Goal: Task Accomplishment & Management: Manage account settings

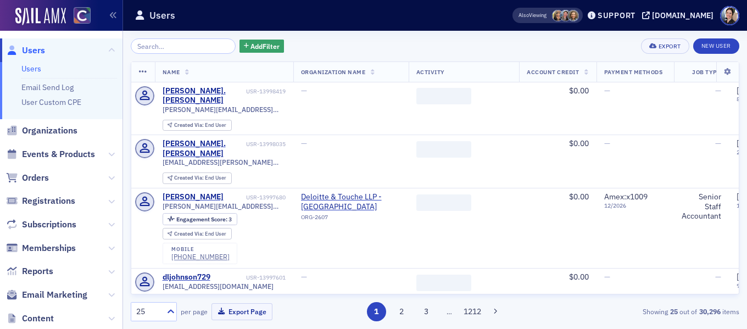
click at [181, 49] on input "search" at bounding box center [183, 45] width 105 height 15
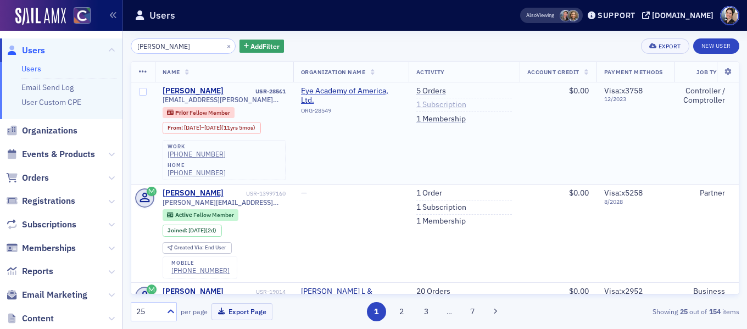
type input "[PERSON_NAME]"
click at [442, 108] on link "1 Subscription" at bounding box center [441, 105] width 50 height 10
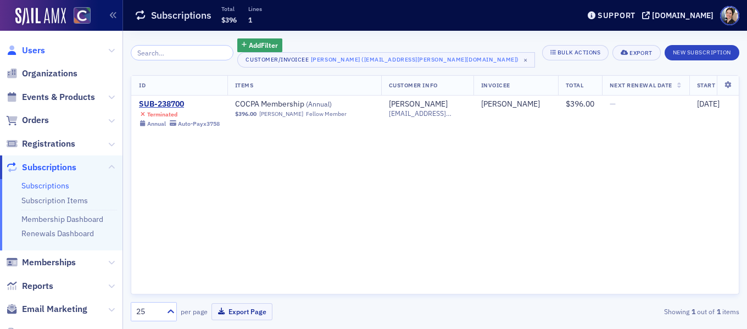
click at [37, 50] on span "Users" at bounding box center [33, 50] width 23 height 12
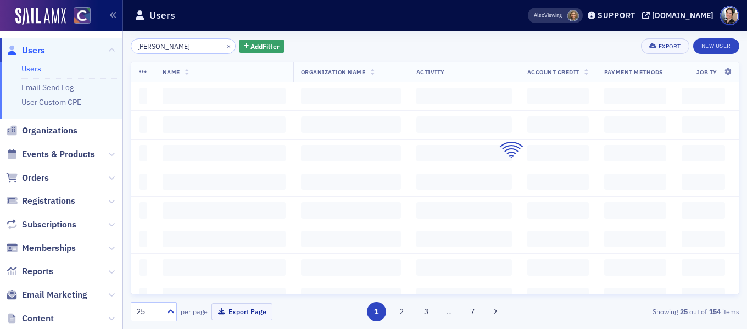
scroll to position [0, 2157]
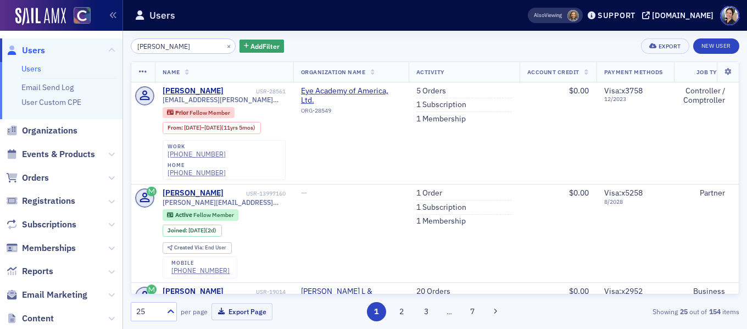
type input "Sarah Montgomery ..."
click at [43, 50] on span "Users" at bounding box center [33, 50] width 23 height 12
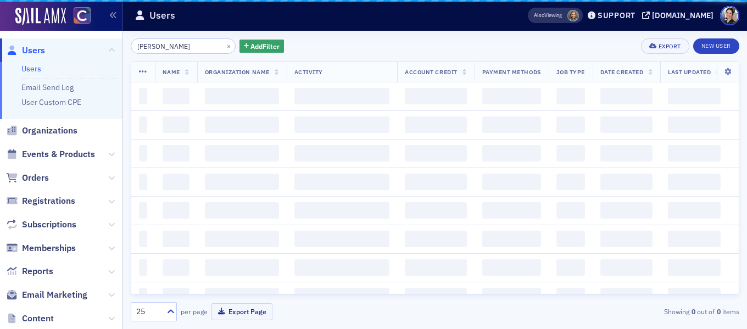
scroll to position [0, 2157]
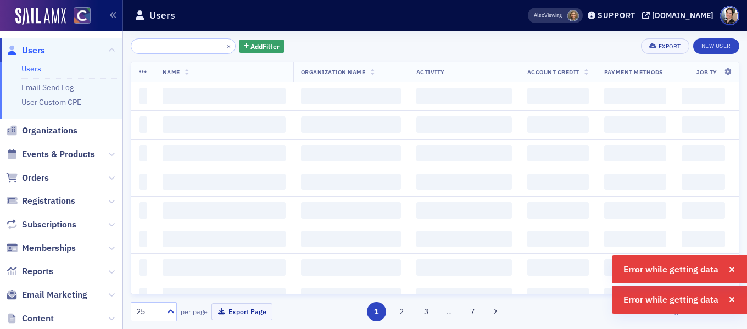
scroll to position [0, 2199]
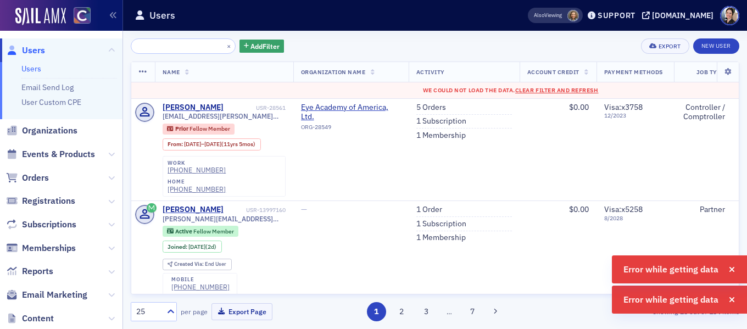
type input "Sarah Montgomery ..."
click at [224, 46] on button "×" at bounding box center [229, 46] width 10 height 10
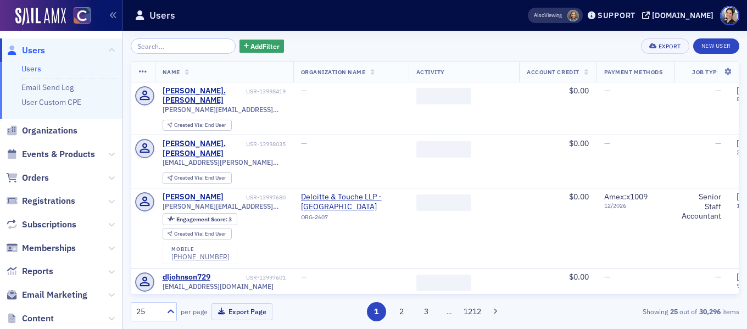
click at [185, 49] on input "search" at bounding box center [183, 45] width 105 height 15
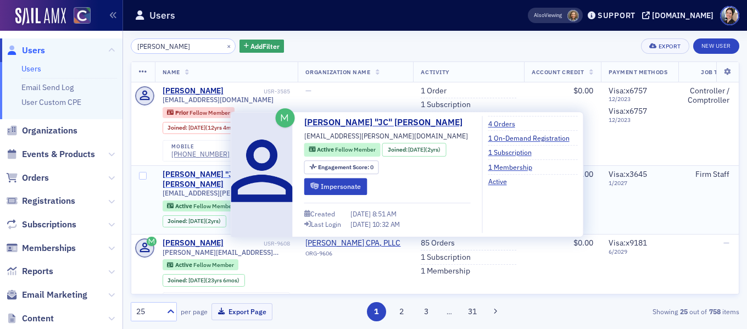
type input "[PERSON_NAME]"
click at [202, 176] on div "John "JC" Caldwell" at bounding box center [205, 179] width 86 height 19
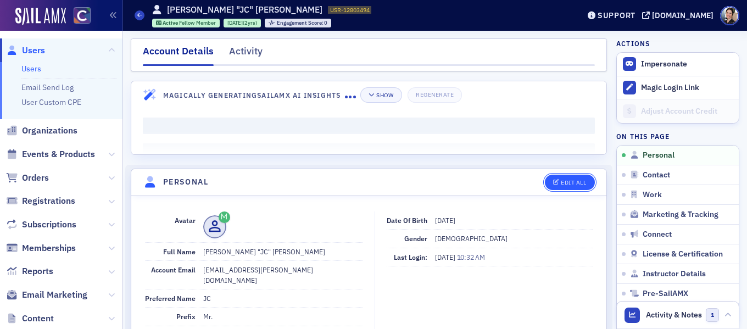
click at [573, 182] on div "Edit All" at bounding box center [572, 182] width 25 height 6
select select "US"
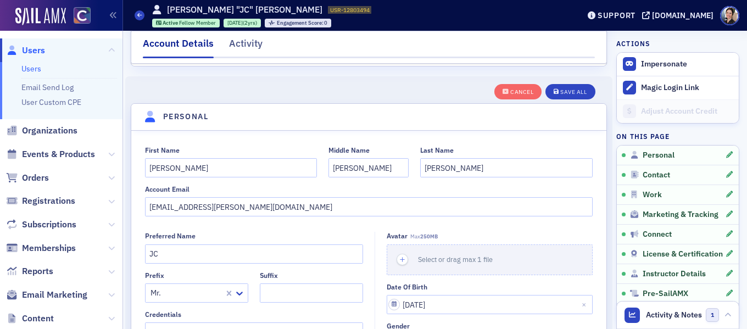
scroll to position [127, 0]
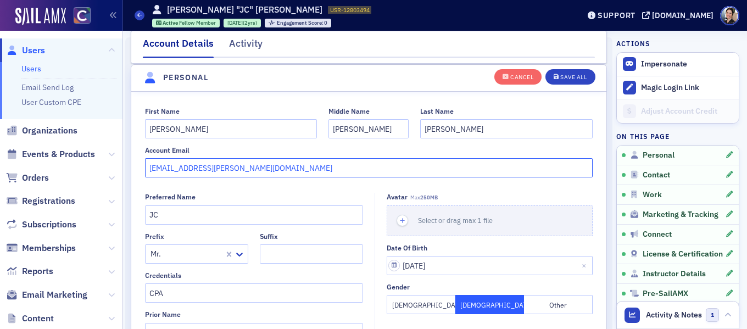
drag, startPoint x: 155, startPoint y: 171, endPoint x: 144, endPoint y: 169, distance: 11.7
click at [144, 169] on div "First Name John Middle Name Chester Last Name Caldwell Account Email jc.caldwel…" at bounding box center [368, 142] width 475 height 71
drag, startPoint x: 207, startPoint y: 169, endPoint x: 290, endPoint y: 170, distance: 82.9
click at [290, 170] on input "john.jc.caldwell@plantemoran.com" at bounding box center [369, 167] width 448 height 19
type input "john.jc.caldwell@gmail.com"
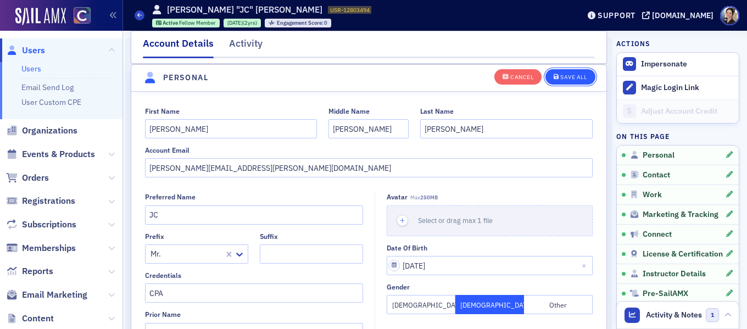
click at [580, 75] on div "Save All" at bounding box center [573, 77] width 26 height 6
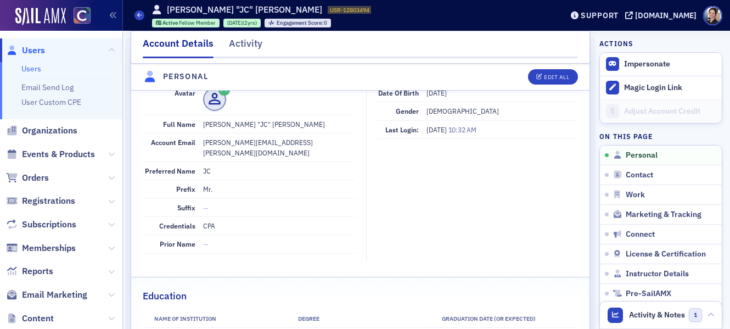
click at [32, 52] on span "Users" at bounding box center [33, 50] width 23 height 12
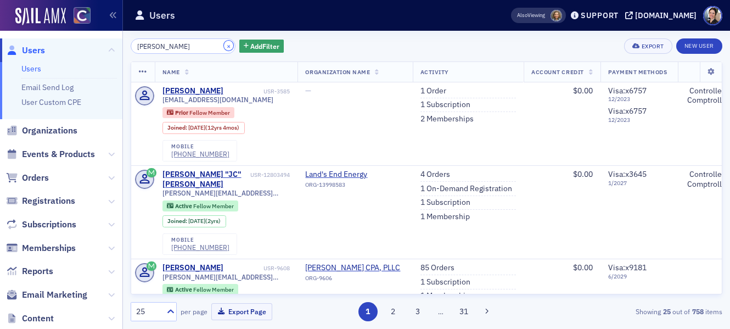
click at [224, 45] on button "×" at bounding box center [229, 46] width 10 height 10
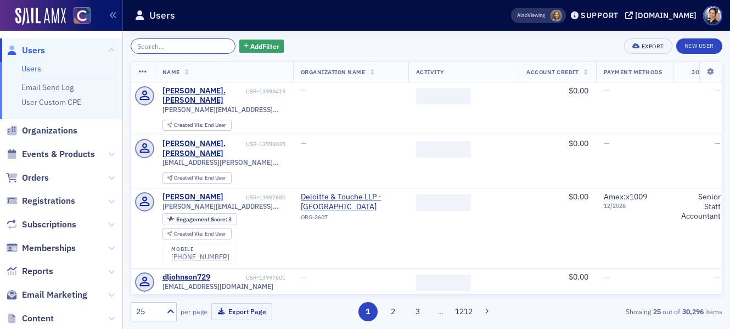
paste input "Nick Dumford"
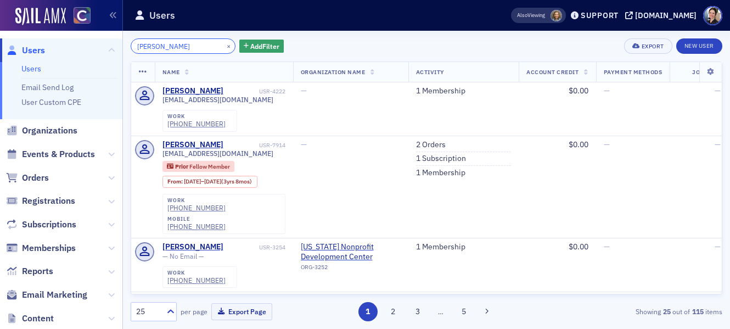
click at [149, 47] on input "Nick Dumford" at bounding box center [183, 45] width 105 height 15
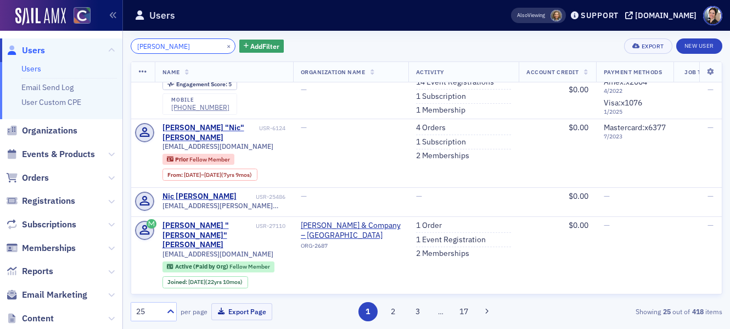
scroll to position [83, 0]
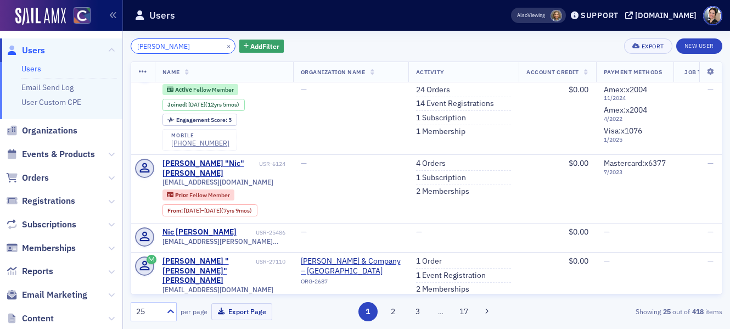
drag, startPoint x: 149, startPoint y: 47, endPoint x: 119, endPoint y: 43, distance: 30.0
click at [120, 44] on div "Users Users Email Send Log User Custom CPE Organizations Events & Products Orde…" at bounding box center [365, 164] width 730 height 329
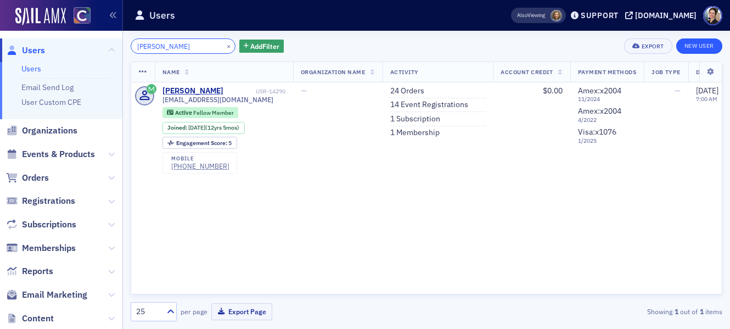
type input "Dumford"
click at [709, 44] on link "New User" at bounding box center [699, 45] width 46 height 15
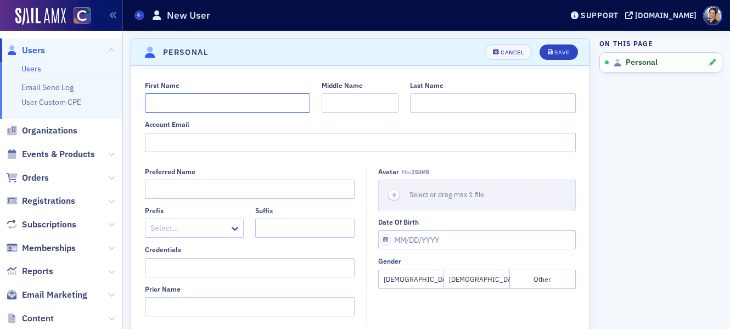
click at [237, 105] on input "First Name" at bounding box center [228, 102] width 166 height 19
paste input "Nicholas James Dumford"
drag, startPoint x: 179, startPoint y: 103, endPoint x: 192, endPoint y: 103, distance: 12.1
click at [204, 103] on input "Nicholas James Dumford" at bounding box center [228, 102] width 166 height 19
type input "[PERSON_NAME]"
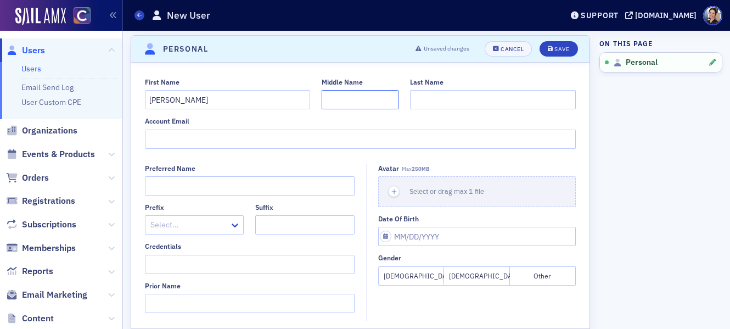
click at [330, 100] on input "Middle Name" at bounding box center [360, 99] width 77 height 19
paste input "James"
click at [330, 103] on input "James" at bounding box center [360, 100] width 77 height 19
type input "James"
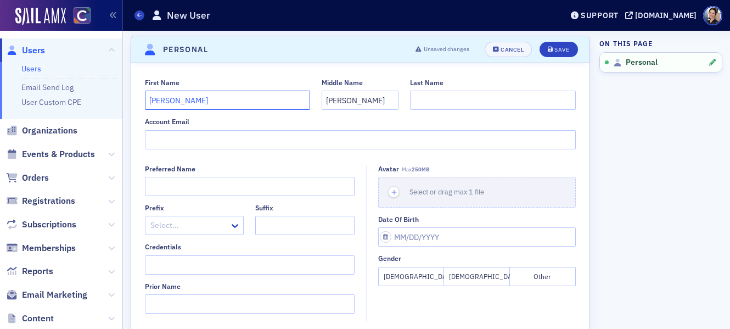
drag, startPoint x: 216, startPoint y: 102, endPoint x: 185, endPoint y: 100, distance: 30.8
click at [179, 100] on input "[PERSON_NAME]" at bounding box center [228, 100] width 166 height 19
type input "Nicholas"
click at [447, 100] on input "Last Name" at bounding box center [493, 100] width 166 height 19
paste input "Dumford"
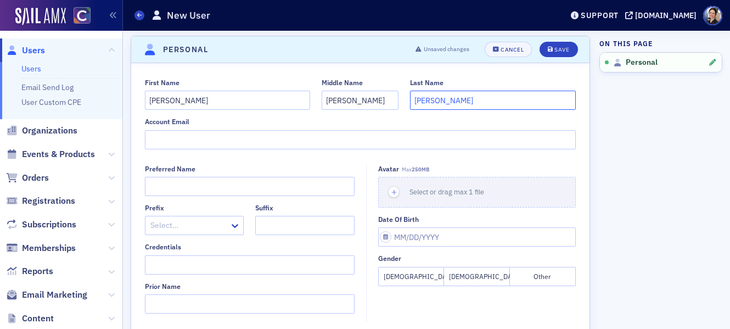
type input "Dumford"
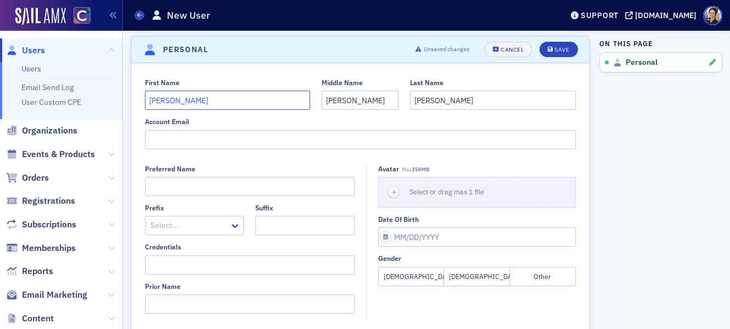
drag, startPoint x: 190, startPoint y: 97, endPoint x: 206, endPoint y: 98, distance: 15.9
click at [190, 97] on input "Nicholas" at bounding box center [228, 100] width 166 height 19
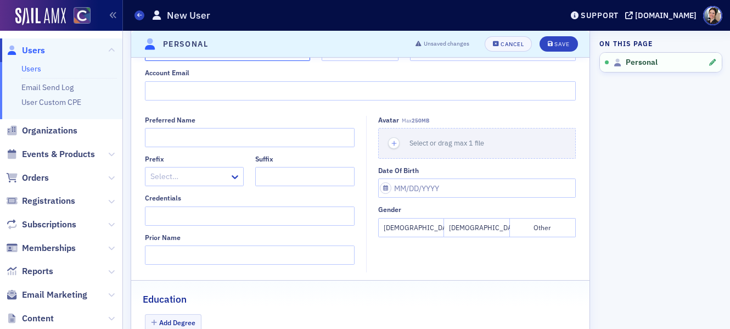
scroll to position [55, 0]
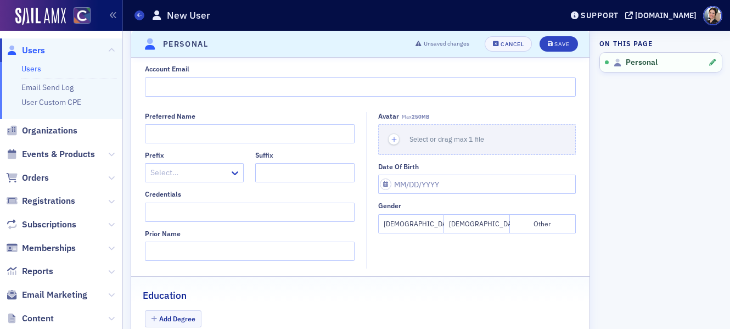
type input "Nicholas"
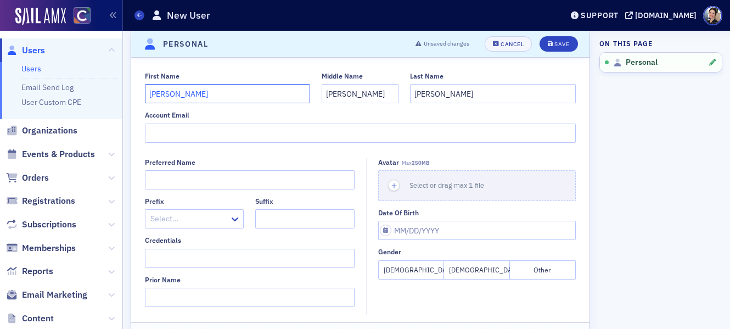
scroll to position [8, 0]
paste input "[EMAIL_ADDRESS][DOMAIN_NAME]"
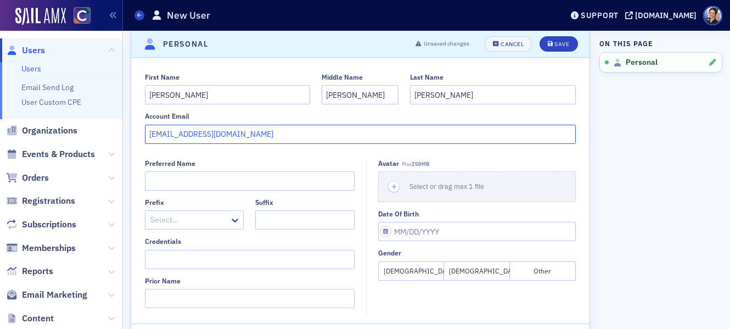
type input "[EMAIL_ADDRESS][DOMAIN_NAME]"
click at [485, 273] on button "Male" at bounding box center [477, 270] width 66 height 19
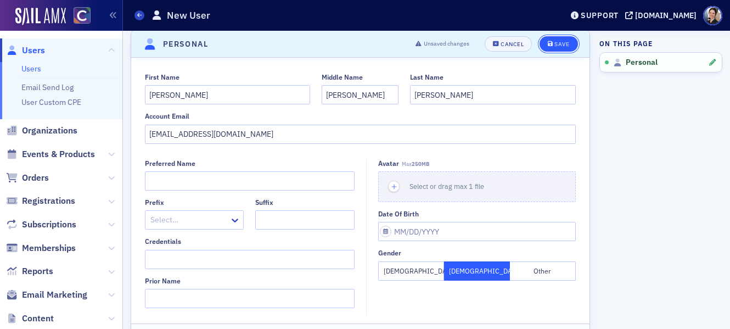
click at [561, 42] on div "Save" at bounding box center [561, 44] width 15 height 6
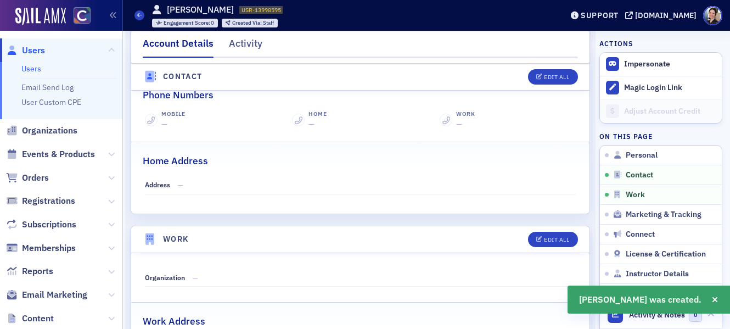
scroll to position [472, 0]
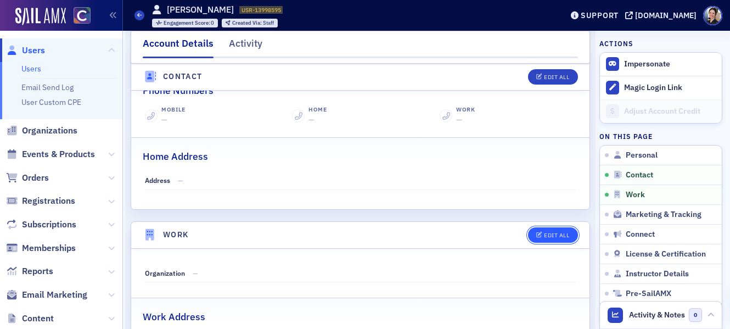
click at [545, 232] on div "Edit All" at bounding box center [556, 235] width 25 height 6
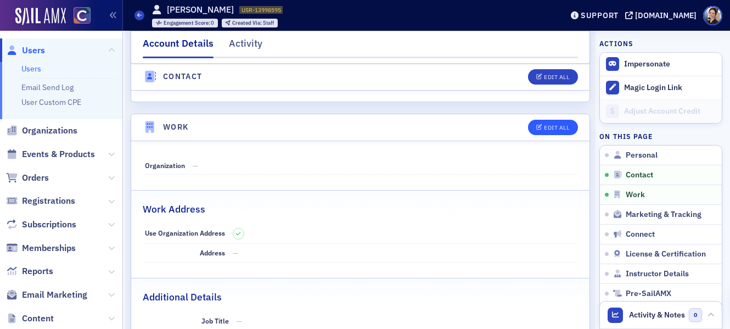
select select "US"
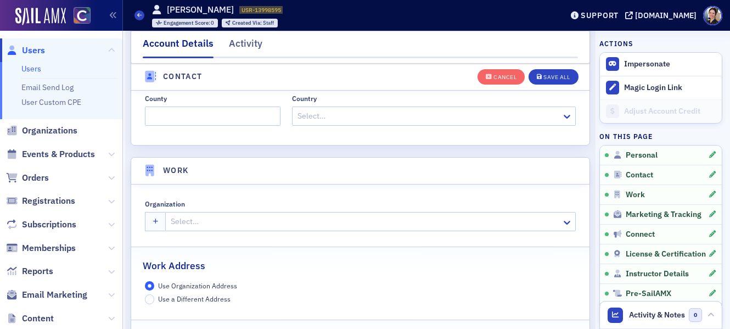
scroll to position [868, 0]
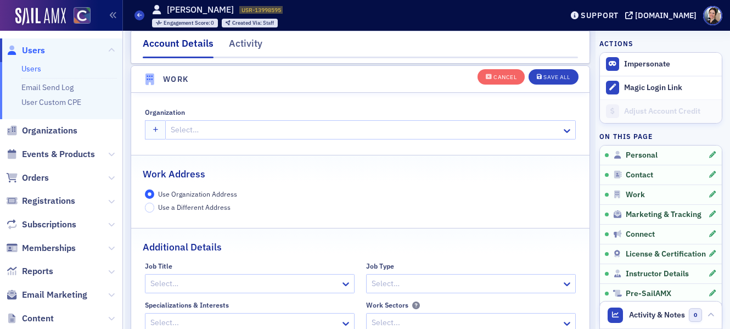
click at [206, 132] on div at bounding box center [365, 130] width 391 height 14
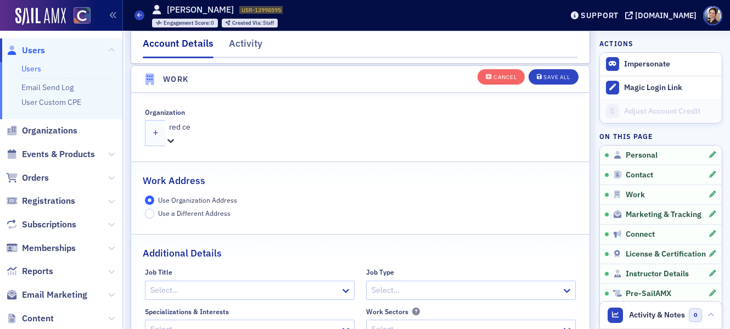
type input "red ced"
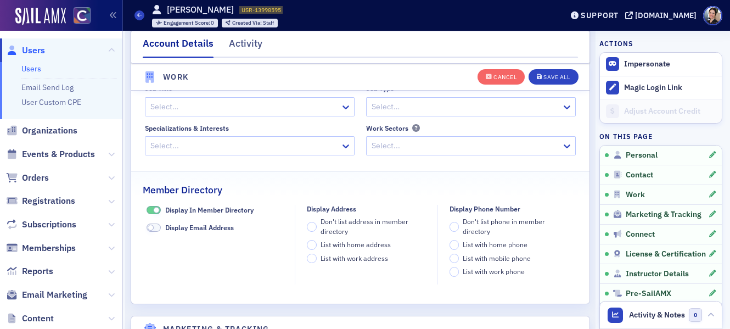
scroll to position [1057, 0]
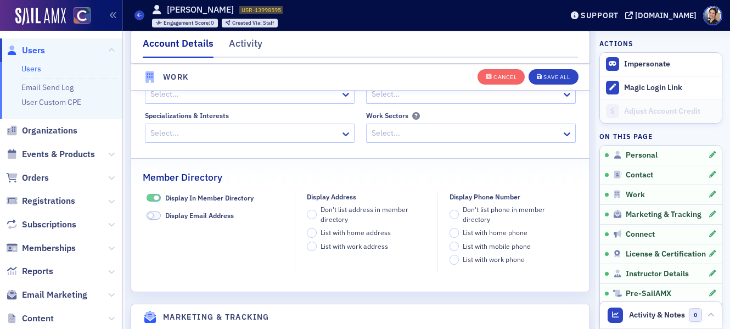
drag, startPoint x: 149, startPoint y: 195, endPoint x: 182, endPoint y: 190, distance: 33.3
click at [149, 195] on span at bounding box center [154, 198] width 14 height 8
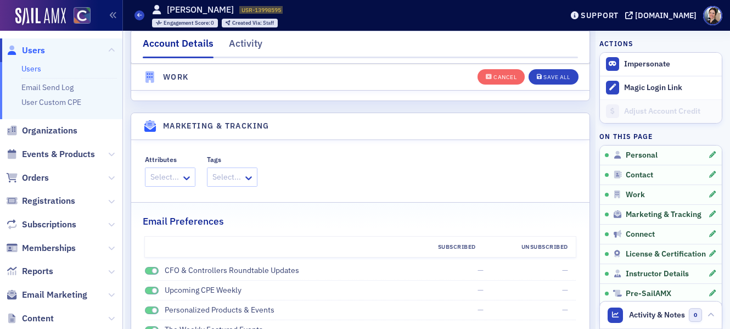
scroll to position [1239, 0]
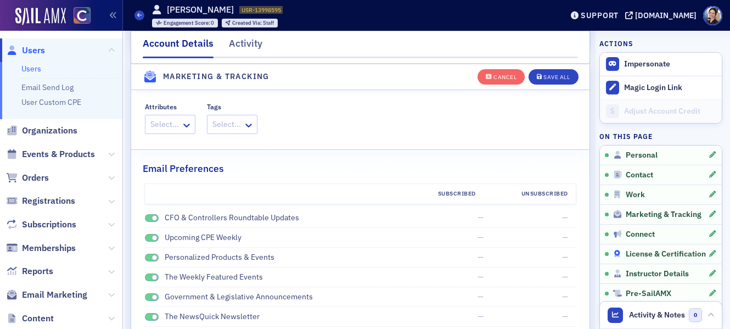
click at [656, 255] on span "License & Certification" at bounding box center [666, 254] width 80 height 10
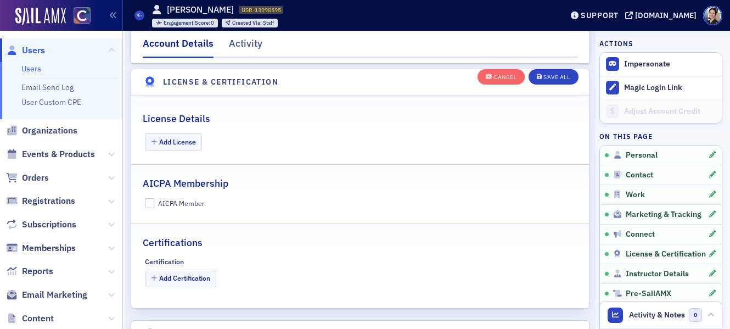
scroll to position [1896, 0]
click at [177, 138] on button "Add License" at bounding box center [174, 140] width 58 height 17
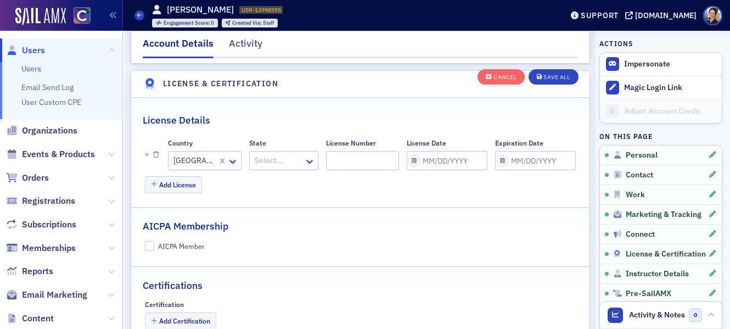
click at [259, 162] on div at bounding box center [278, 161] width 49 height 14
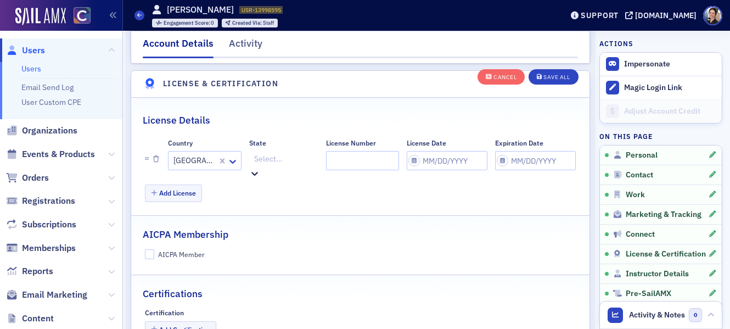
click at [38, 328] on span "Colorado" at bounding box center [19, 335] width 38 height 12
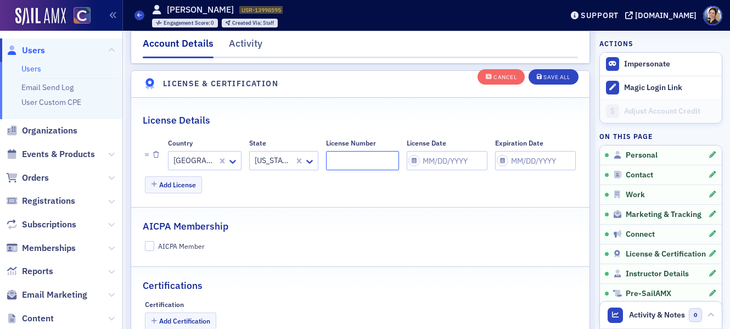
paste input "9036642"
type input "9036642"
click at [425, 160] on input "License Date" at bounding box center [447, 160] width 81 height 19
select select "7"
select select "2025"
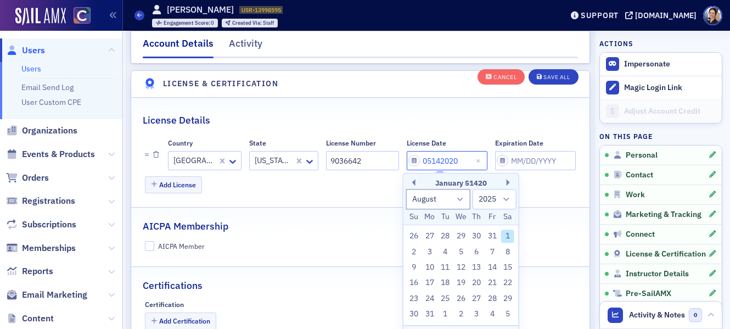
click at [429, 158] on input "05142020" at bounding box center [447, 160] width 81 height 19
click at [440, 158] on input "05/142020" at bounding box center [447, 160] width 81 height 19
type input "05/14/2020"
click at [474, 267] on div "14" at bounding box center [476, 267] width 13 height 13
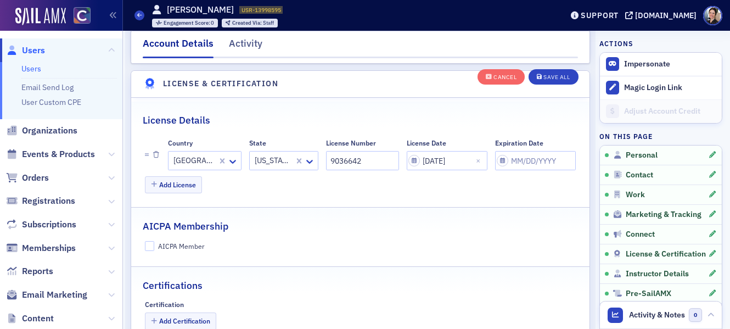
click at [304, 246] on div "AICPA Member" at bounding box center [360, 246] width 431 height 10
drag, startPoint x: 559, startPoint y: 75, endPoint x: 429, endPoint y: 71, distance: 130.1
click at [558, 75] on div "Save All" at bounding box center [556, 77] width 26 height 6
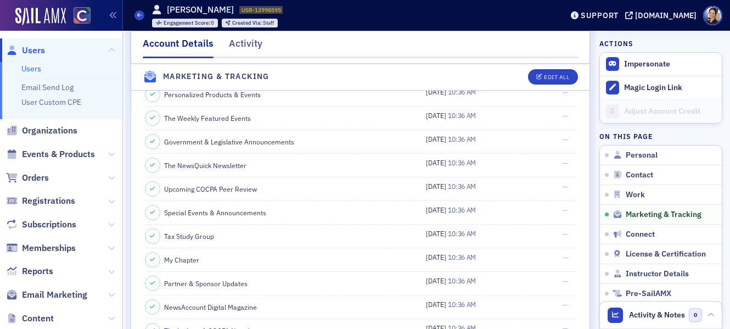
scroll to position [1162, 0]
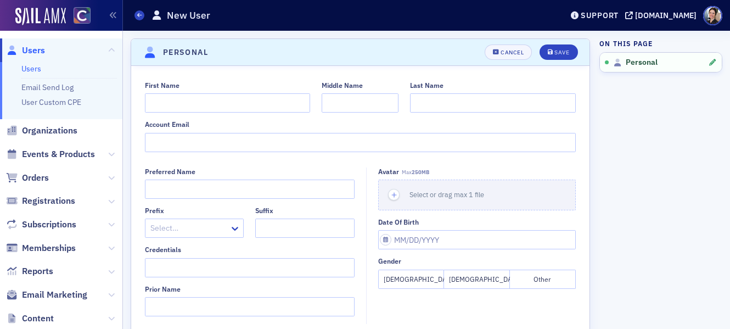
click at [36, 47] on span "Users" at bounding box center [33, 50] width 23 height 12
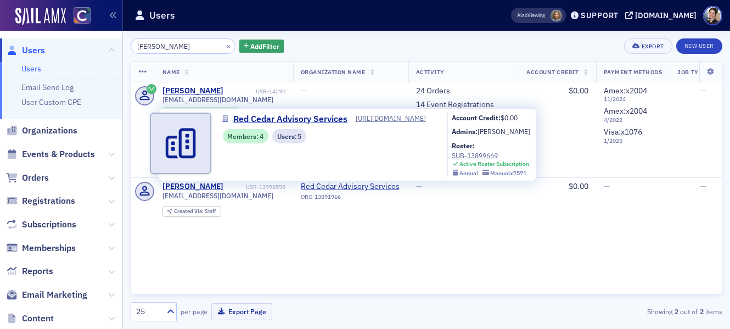
click at [485, 158] on div "SUB-13899669" at bounding box center [491, 155] width 78 height 10
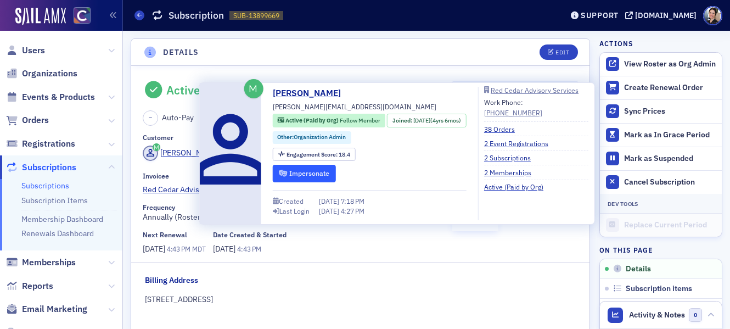
click at [321, 173] on button "Impersonate" at bounding box center [304, 173] width 63 height 17
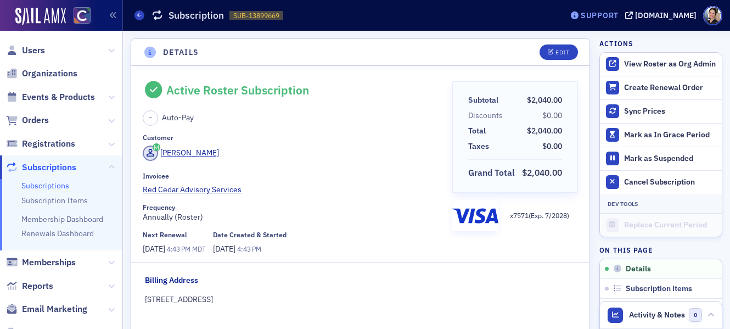
click at [619, 16] on div "Support" at bounding box center [600, 15] width 38 height 10
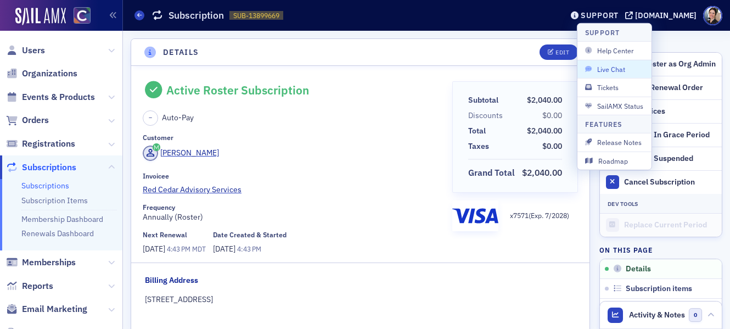
click at [609, 67] on span "Live Chat" at bounding box center [614, 69] width 59 height 10
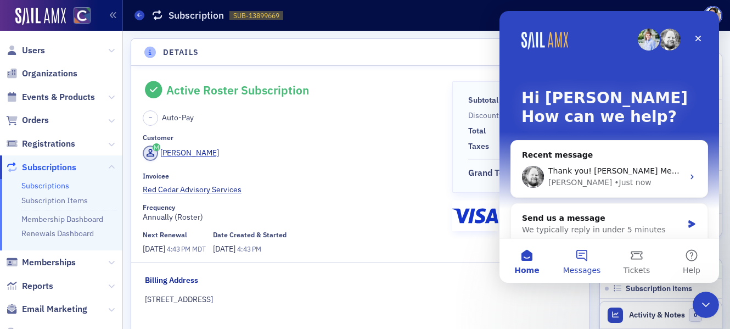
click at [583, 257] on button "Messages" at bounding box center [581, 261] width 55 height 44
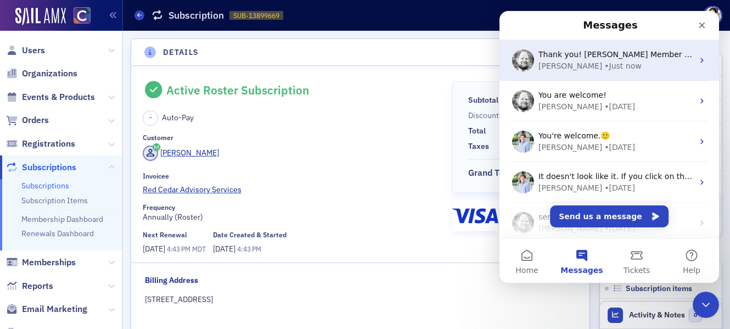
click at [604, 66] on div "• Just now" at bounding box center [622, 66] width 37 height 12
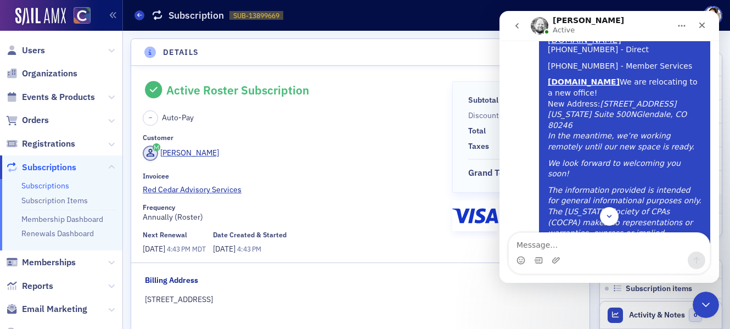
scroll to position [743, 0]
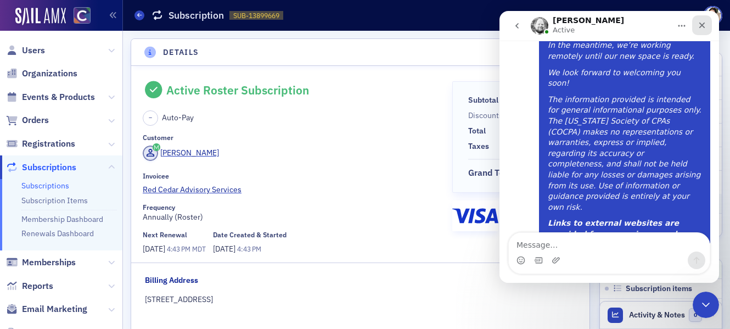
click at [705, 27] on icon "Close" at bounding box center [702, 25] width 9 height 9
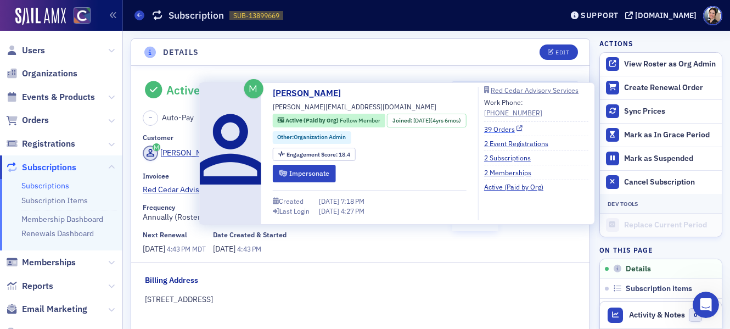
click at [508, 130] on link "39 Orders" at bounding box center [503, 129] width 39 height 10
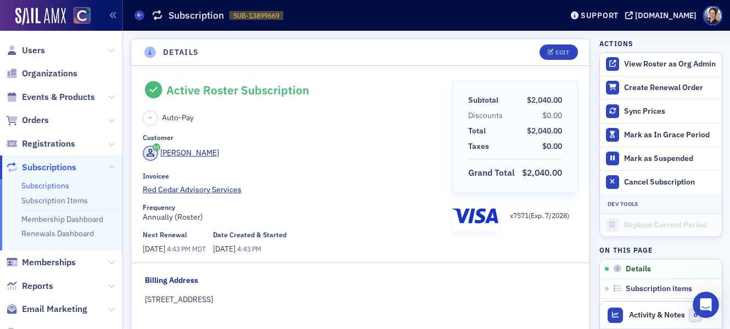
drag, startPoint x: 35, startPoint y: 54, endPoint x: 43, endPoint y: 59, distance: 10.1
click at [35, 54] on span "Users" at bounding box center [33, 50] width 23 height 12
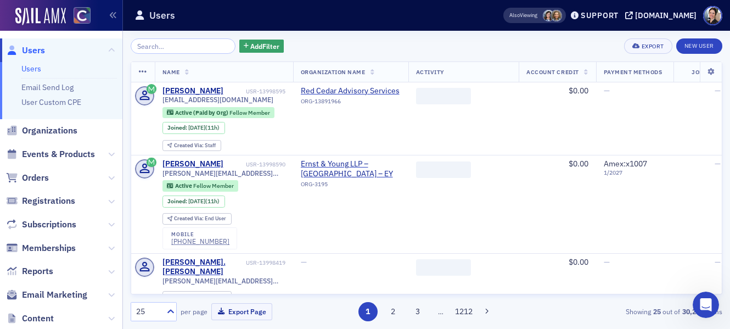
click at [180, 46] on input "search" at bounding box center [183, 45] width 105 height 15
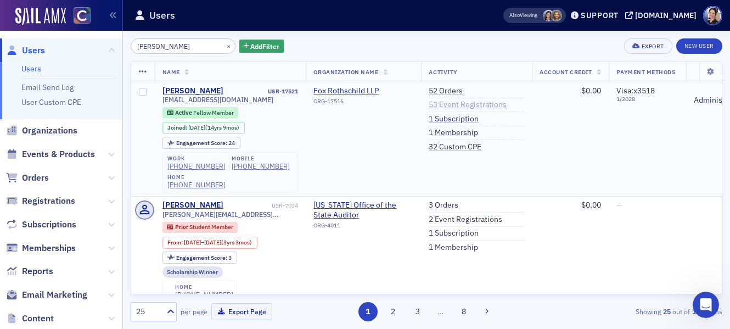
type input "Kim Kruske"
click at [470, 104] on link "53 Event Registrations" at bounding box center [468, 105] width 78 height 10
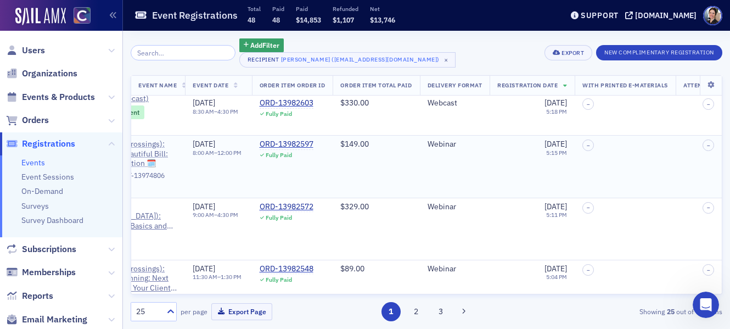
scroll to position [25, 0]
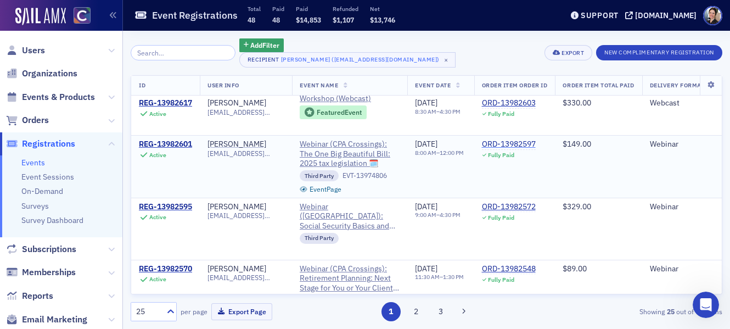
click at [536, 143] on div "ORD-13982597" at bounding box center [509, 144] width 54 height 10
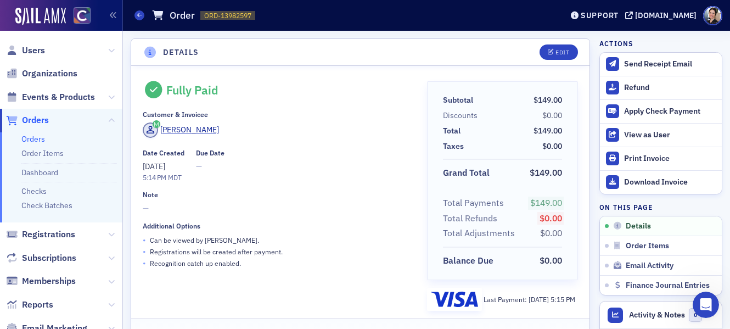
scroll to position [5, 0]
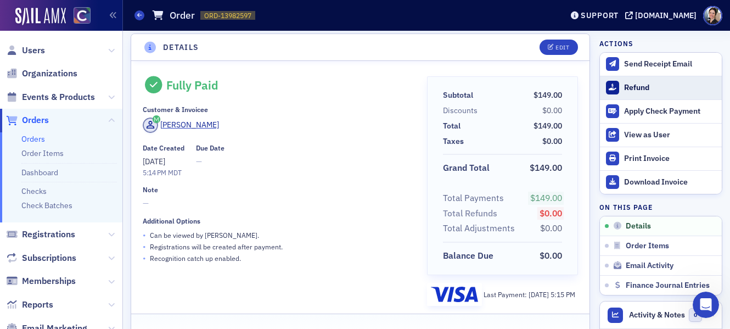
click at [636, 89] on div "Refund" at bounding box center [670, 88] width 92 height 10
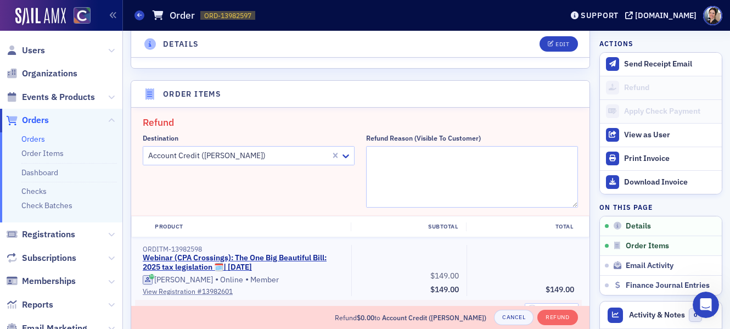
scroll to position [381, 0]
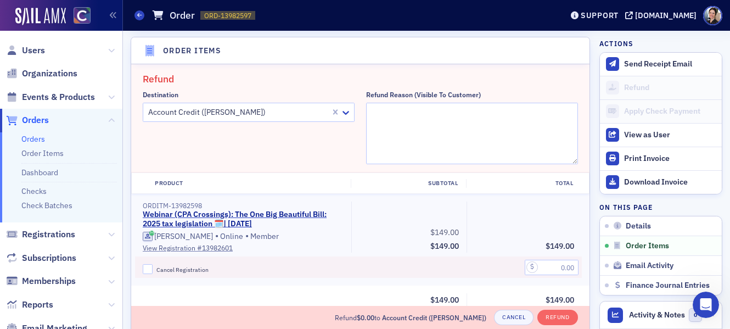
click at [209, 110] on div at bounding box center [238, 112] width 182 height 14
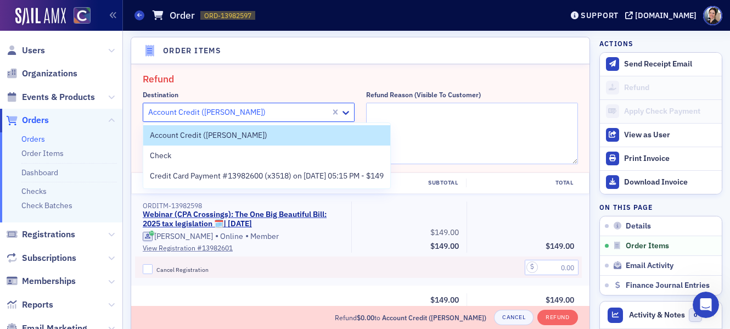
click at [197, 136] on span "Account Credit (Kim Kruske)" at bounding box center [208, 136] width 117 height 12
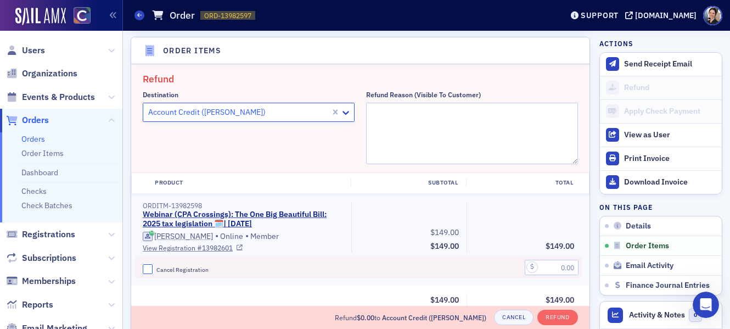
click at [148, 267] on input "Cancel Registration" at bounding box center [148, 269] width 10 height 10
checkbox input "true"
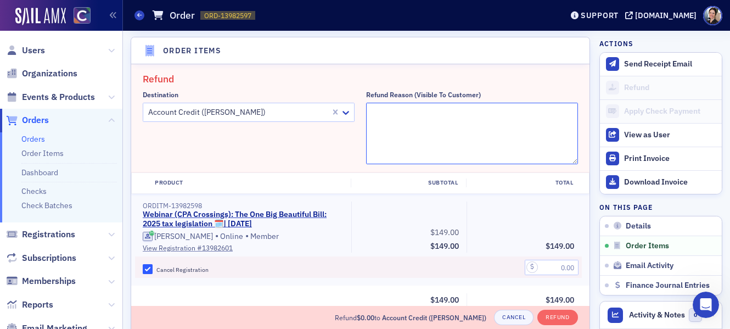
click at [411, 113] on textarea "Refund Reason (Visible to Customer)" at bounding box center [472, 133] width 212 height 61
type textarea "Registering for the 9/23/25 course - pmg"
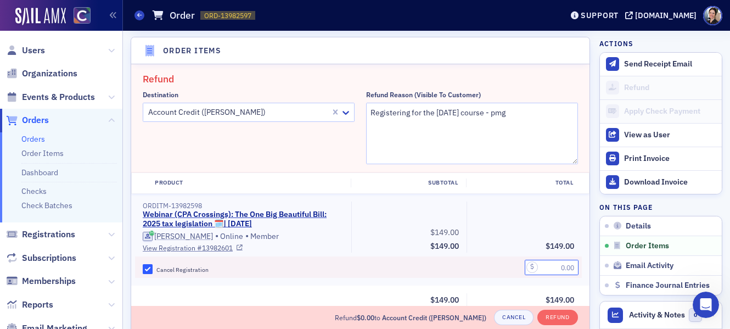
click at [553, 266] on input "text" at bounding box center [552, 267] width 54 height 15
type input "149.00"
click at [566, 316] on button "Refund" at bounding box center [557, 317] width 40 height 15
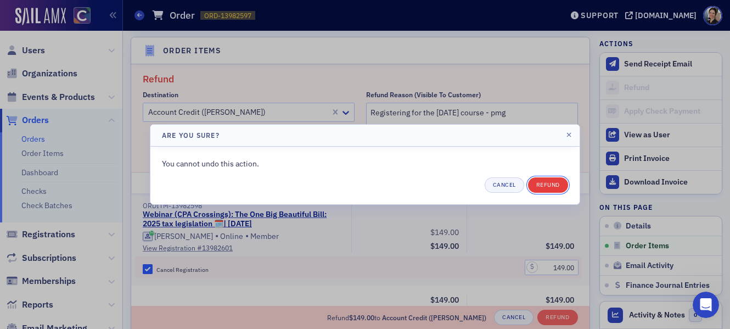
click at [553, 183] on button "Refund" at bounding box center [548, 184] width 40 height 15
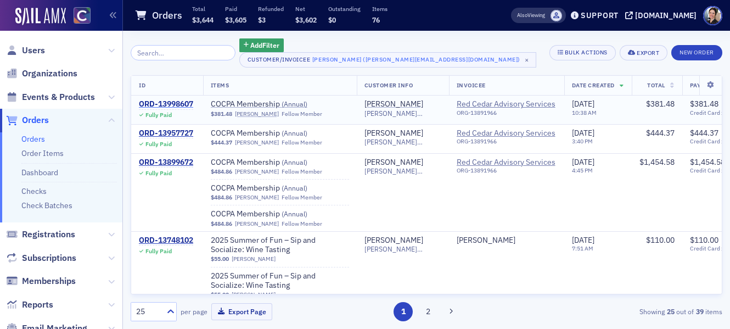
click at [176, 104] on div "ORD-13998607" at bounding box center [166, 104] width 54 height 10
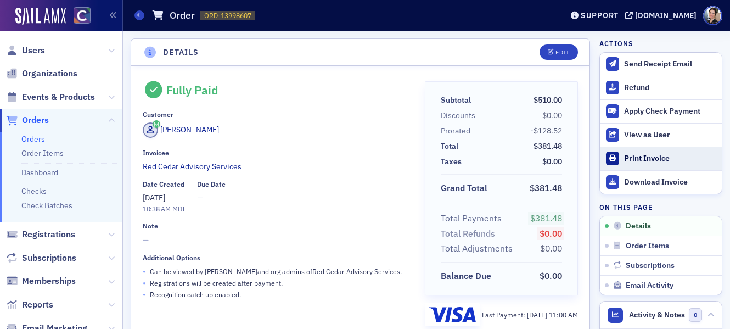
click at [660, 158] on div "Print Invoice" at bounding box center [670, 159] width 92 height 10
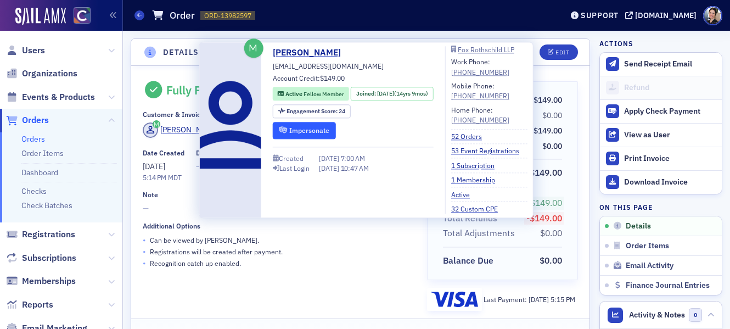
click at [312, 132] on button "Impersonate" at bounding box center [304, 130] width 63 height 17
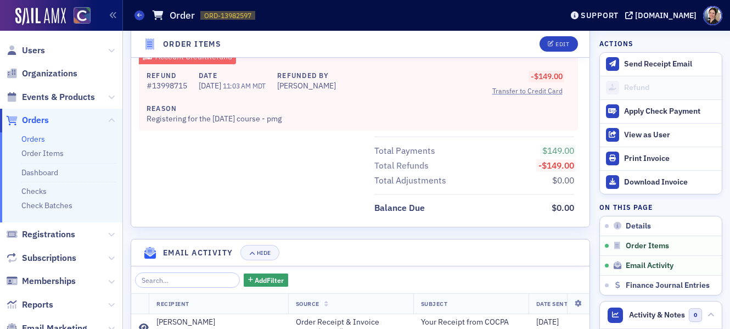
scroll to position [626, 0]
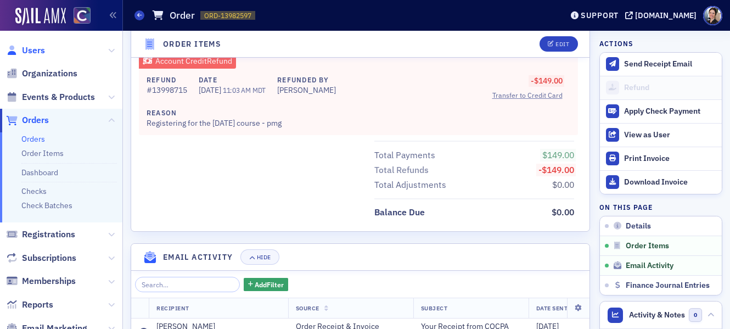
click at [36, 50] on span "Users" at bounding box center [33, 50] width 23 height 12
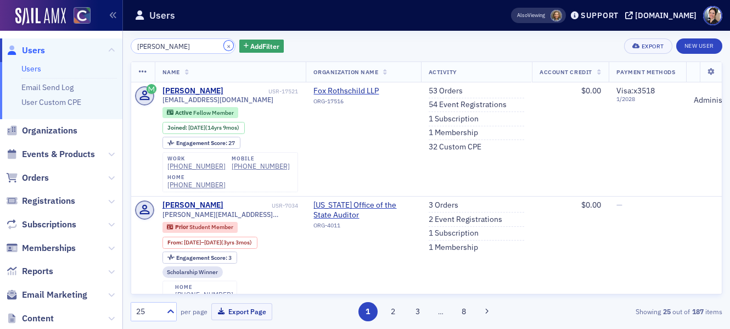
drag, startPoint x: 216, startPoint y: 47, endPoint x: 197, endPoint y: 46, distance: 19.2
click at [224, 47] on button "×" at bounding box center [229, 46] width 10 height 10
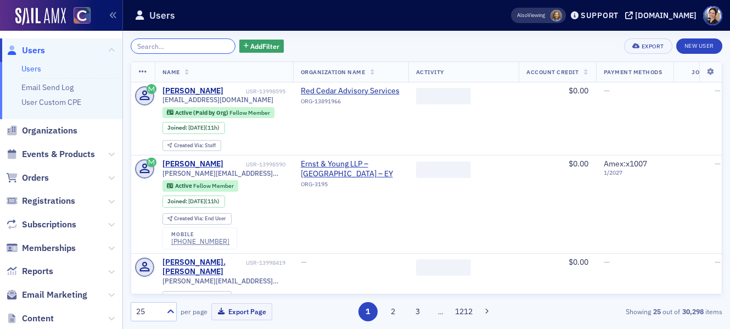
click at [193, 44] on input "search" at bounding box center [183, 45] width 105 height 15
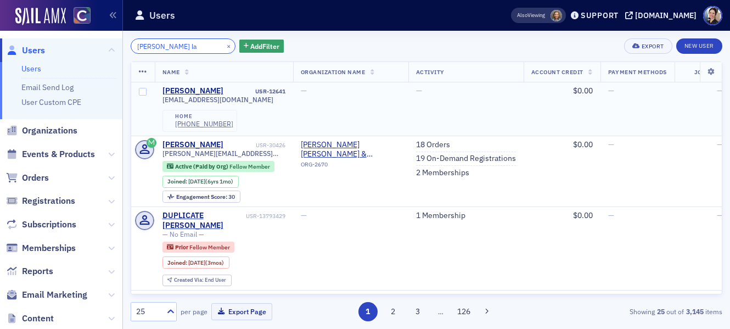
scroll to position [0, 1]
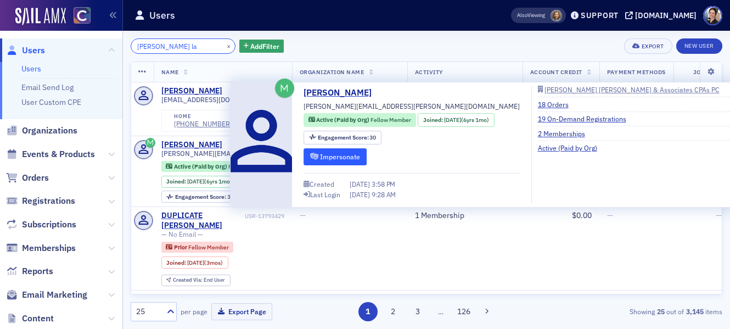
type input "samantha la"
click at [347, 155] on button "Impersonate" at bounding box center [335, 156] width 63 height 17
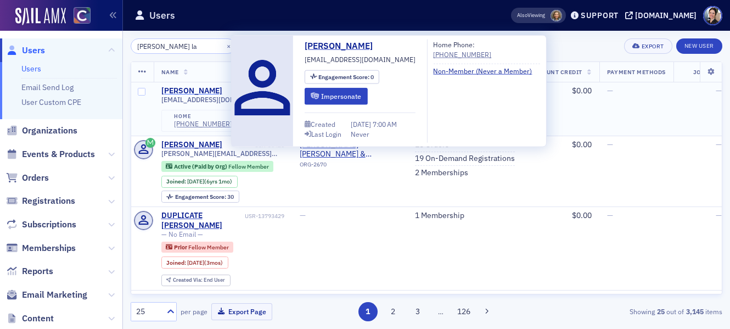
scroll to position [0, 3]
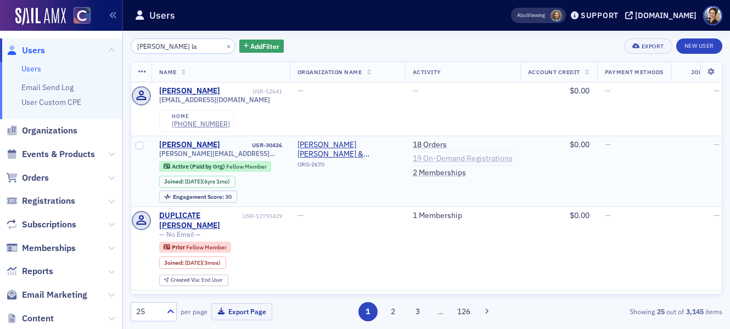
click at [467, 158] on link "19 On-Demand Registrations" at bounding box center [463, 159] width 100 height 10
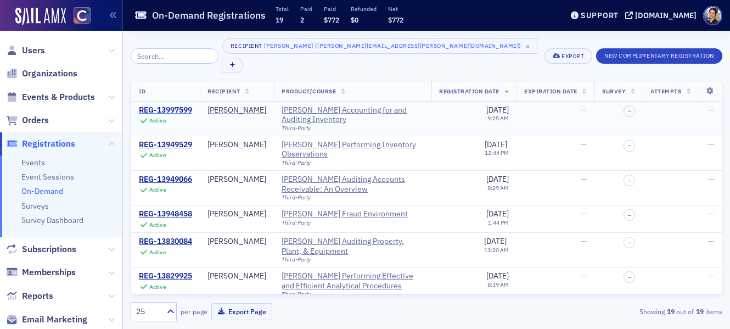
click at [172, 105] on div "REG-13997599" at bounding box center [165, 110] width 53 height 10
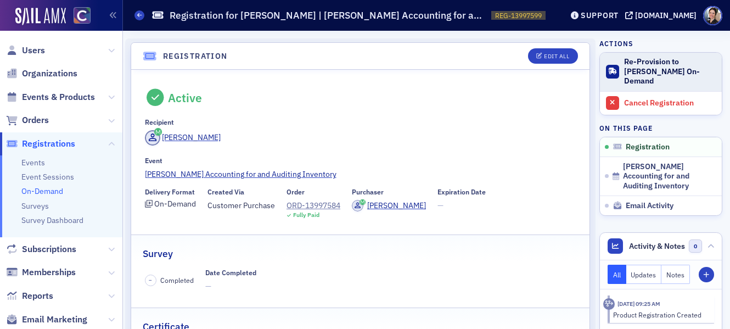
click at [643, 70] on div "Re-Provision to Surgent On-Demand" at bounding box center [670, 71] width 92 height 29
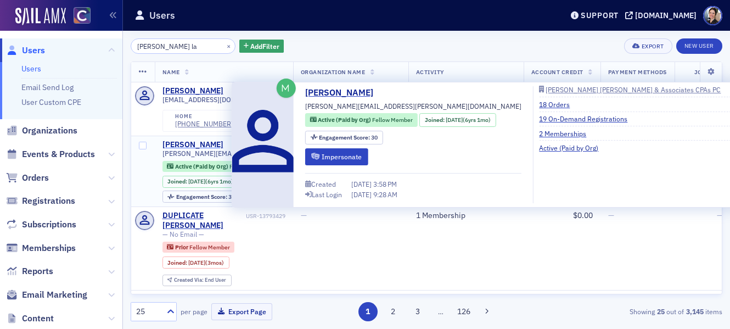
type input "[PERSON_NAME] la"
click at [199, 144] on div "[PERSON_NAME]" at bounding box center [192, 145] width 61 height 10
click at [351, 156] on button "Impersonate" at bounding box center [336, 156] width 63 height 17
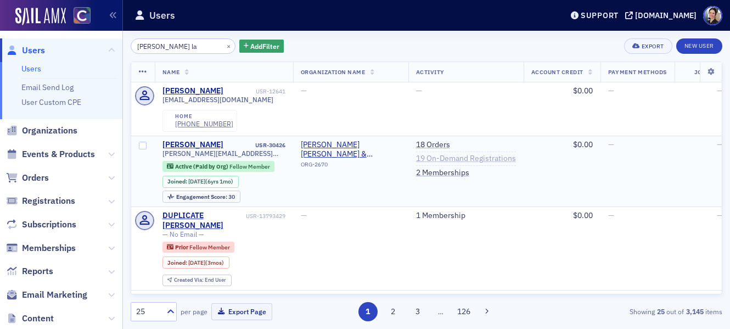
click at [464, 159] on link "19 On-Demand Registrations" at bounding box center [466, 159] width 100 height 10
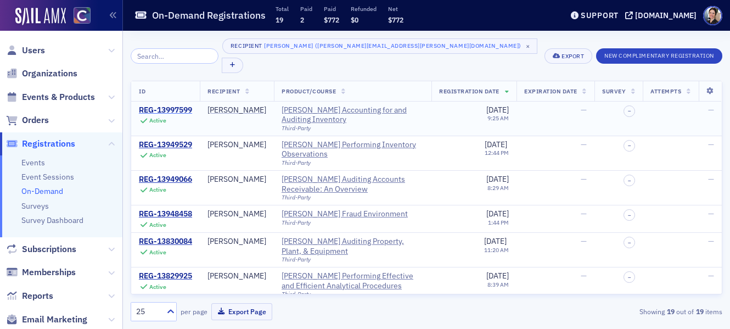
click at [169, 105] on div "REG-13997599" at bounding box center [165, 110] width 53 height 10
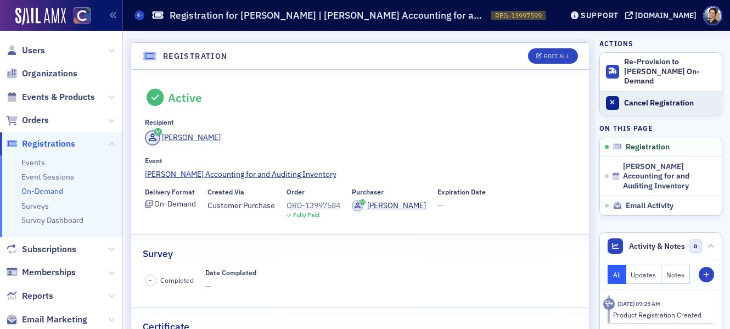
click at [663, 98] on div "Cancel Registration" at bounding box center [670, 103] width 92 height 10
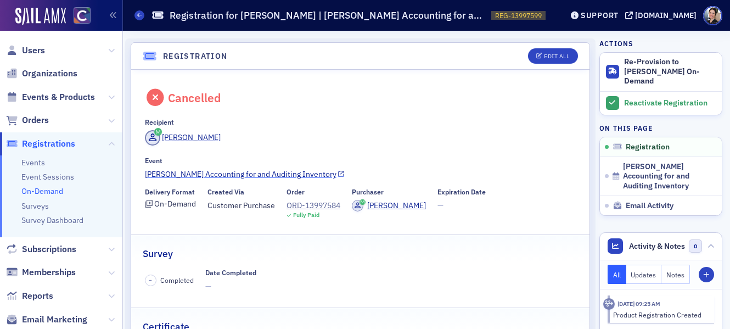
click at [204, 173] on link "Surgent's Accounting for and Auditing Inventory" at bounding box center [360, 175] width 431 height 12
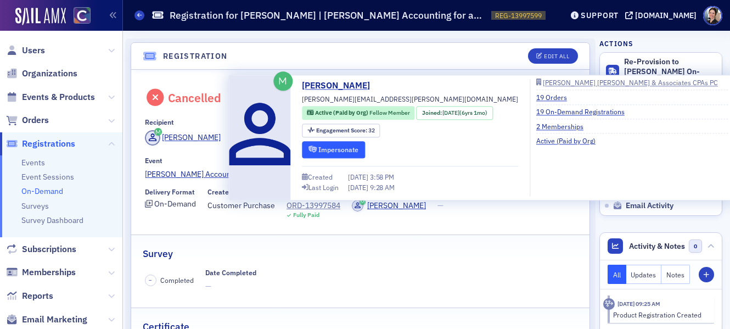
click at [342, 149] on button "Impersonate" at bounding box center [333, 149] width 63 height 17
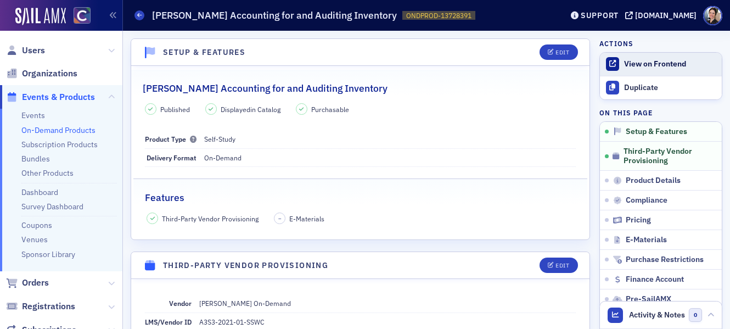
click at [642, 68] on div "View on Frontend" at bounding box center [670, 64] width 92 height 10
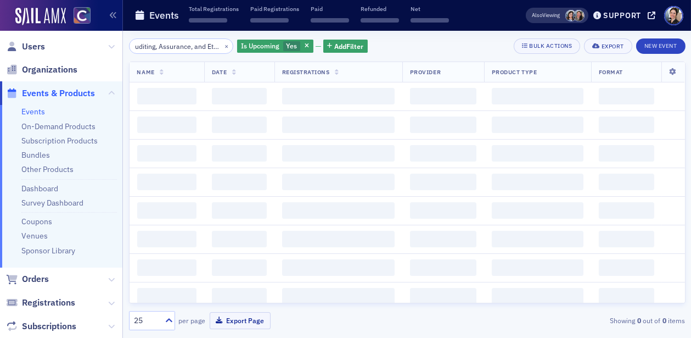
scroll to position [0, 40]
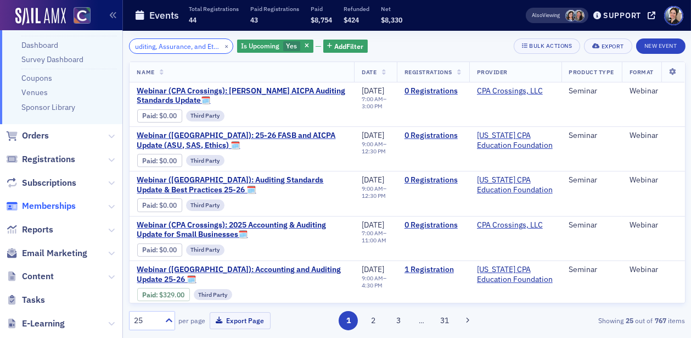
scroll to position [162, 0]
